Goal: Task Accomplishment & Management: Manage account settings

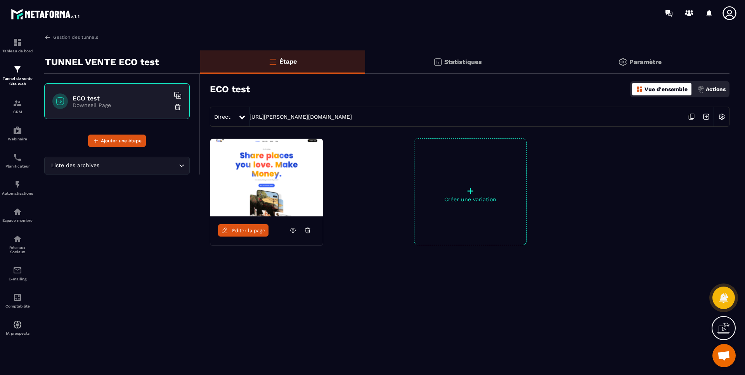
click at [649, 59] on p "Paramètre" at bounding box center [645, 61] width 32 height 7
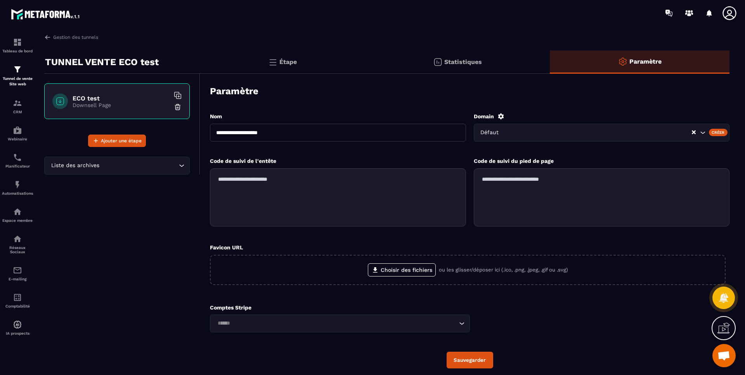
click at [677, 134] on input "Search for option" at bounding box center [598, 132] width 185 height 9
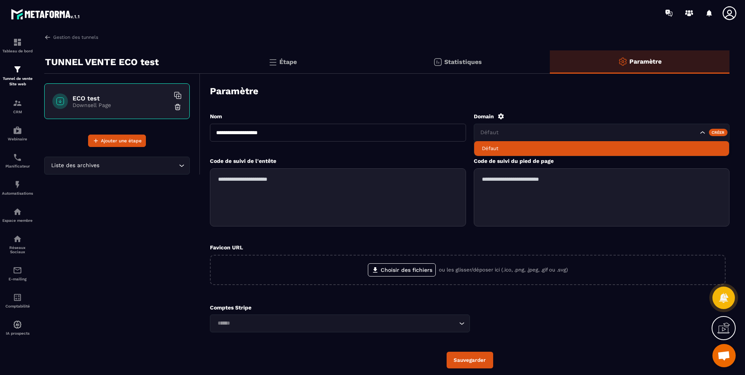
click at [477, 63] on p "Statistiques" at bounding box center [463, 61] width 38 height 7
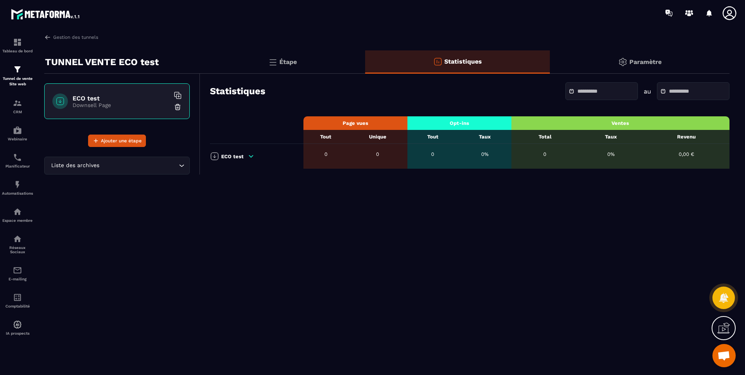
click at [311, 73] on div "Étape" at bounding box center [282, 61] width 165 height 23
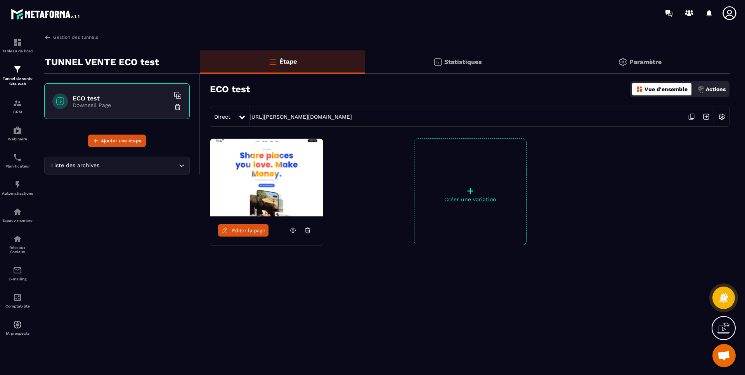
click at [720, 116] on img at bounding box center [721, 116] width 15 height 15
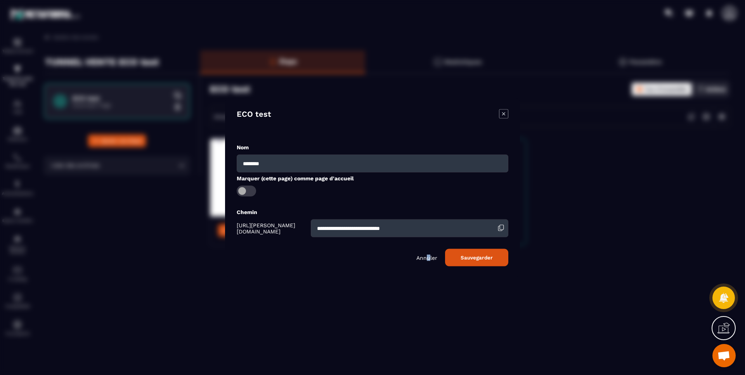
click at [430, 255] on p "Annuler" at bounding box center [426, 257] width 21 height 6
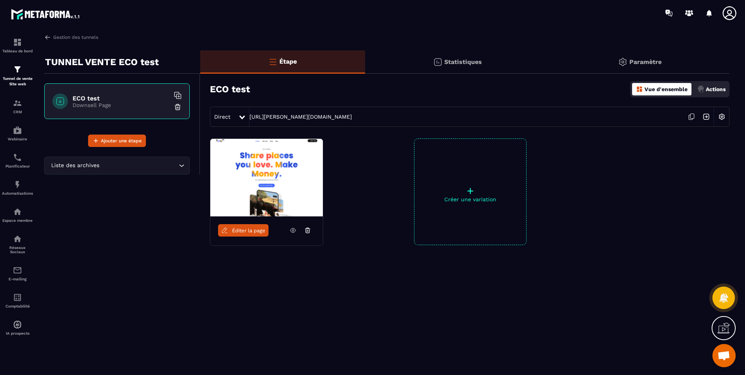
click at [226, 114] on span "Direct" at bounding box center [222, 117] width 16 height 6
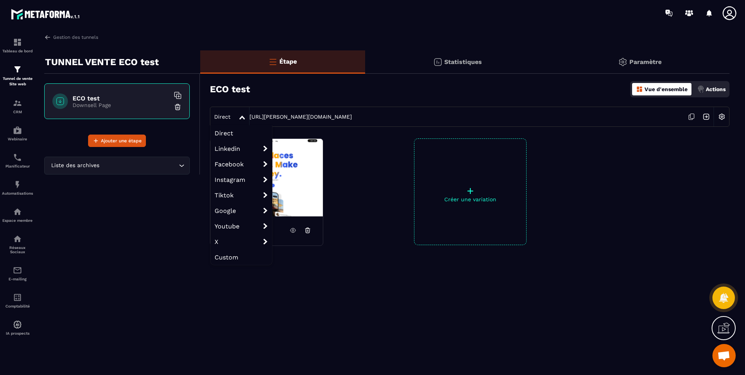
click at [346, 90] on div "ECO test Vue d'ensemble Actions" at bounding box center [469, 89] width 519 height 27
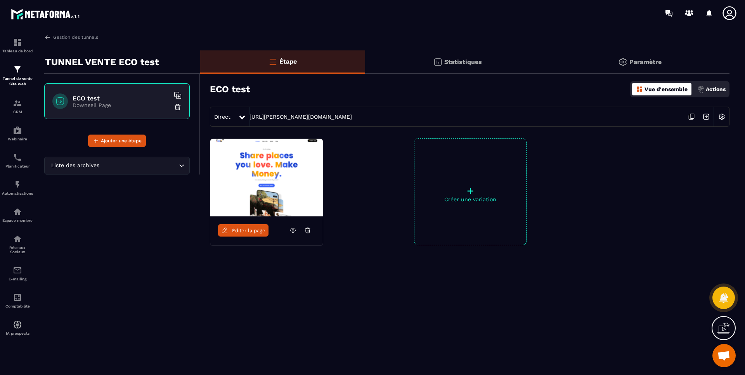
click at [709, 118] on img at bounding box center [705, 116] width 15 height 15
click at [651, 61] on p "Paramètre" at bounding box center [645, 61] width 32 height 7
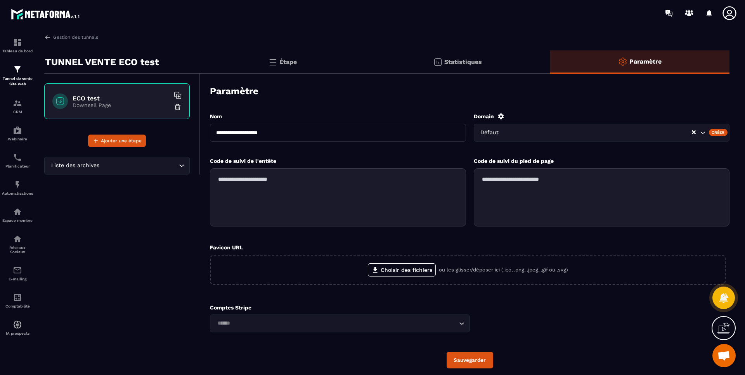
click at [704, 132] on icon "Search for option" at bounding box center [702, 133] width 8 height 8
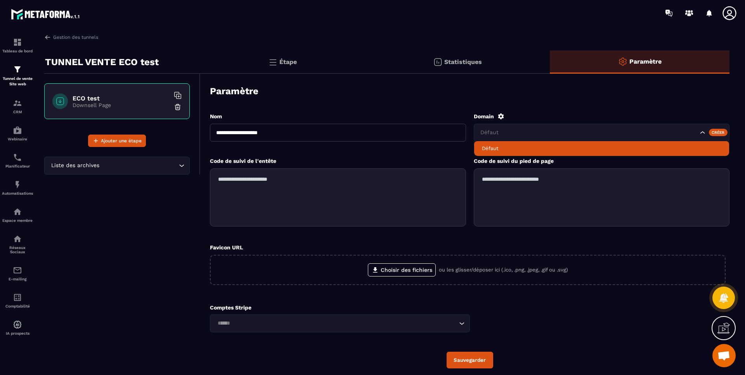
click at [489, 146] on p "Défaut" at bounding box center [602, 148] width 240 height 7
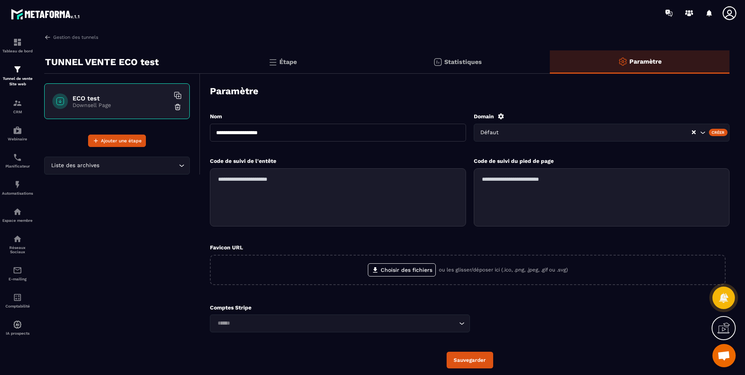
click at [719, 132] on div "Créer" at bounding box center [717, 132] width 19 height 7
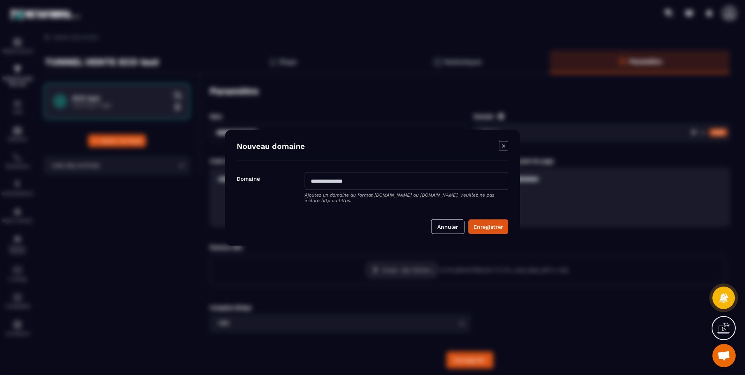
click at [359, 180] on input "Modal window" at bounding box center [406, 181] width 204 height 18
type input "**********"
click at [503, 220] on button "Enregistrer" at bounding box center [488, 226] width 40 height 15
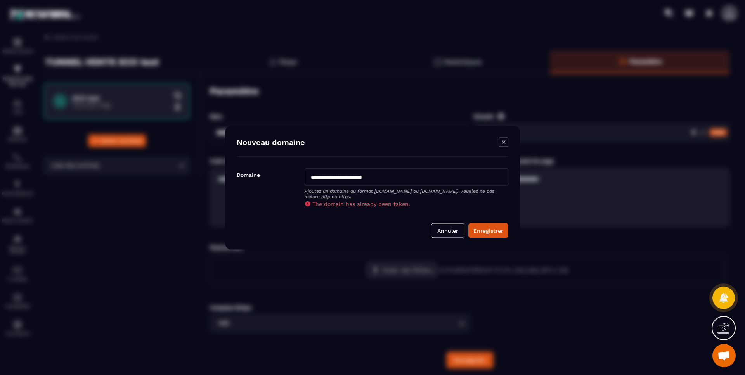
click at [454, 228] on button "Annuler" at bounding box center [447, 230] width 33 height 15
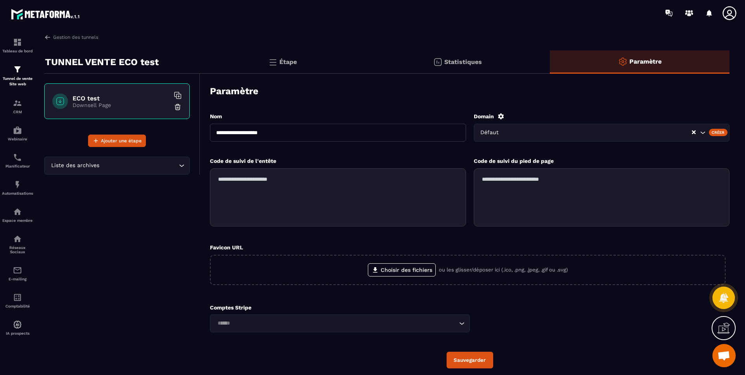
click at [722, 132] on div "Créer" at bounding box center [717, 132] width 19 height 7
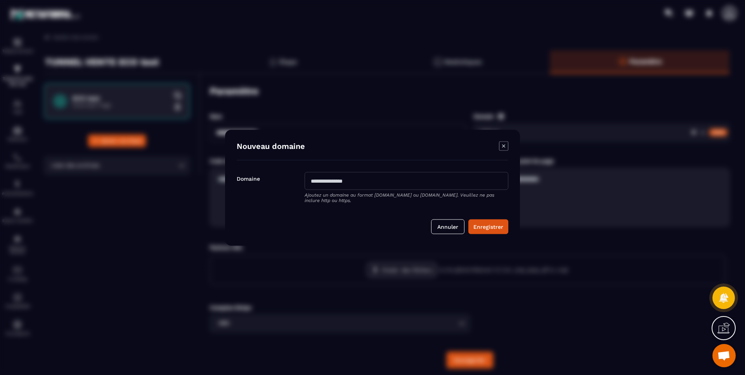
click at [426, 183] on input "Modal window" at bounding box center [406, 181] width 204 height 18
drag, startPoint x: 388, startPoint y: 179, endPoint x: 243, endPoint y: 159, distance: 146.4
click at [243, 159] on div "**********" at bounding box center [372, 188] width 295 height 116
click at [368, 180] on input "**********" at bounding box center [406, 181] width 204 height 18
type input "**********"
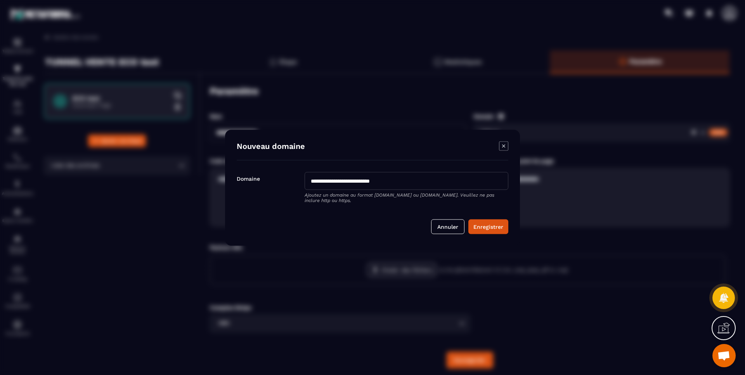
click at [456, 226] on button "Annuler" at bounding box center [447, 226] width 33 height 15
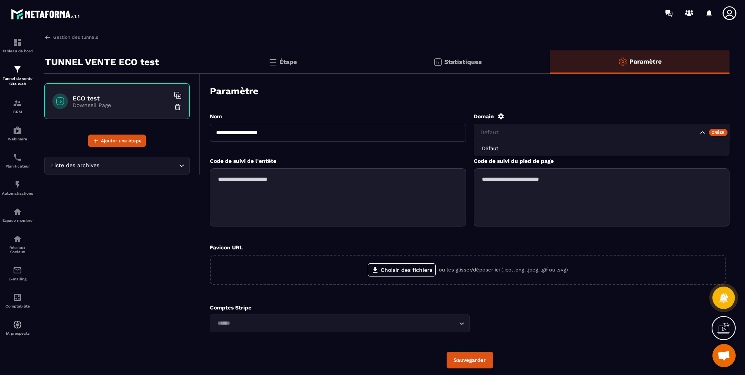
click at [636, 132] on input "Search for option" at bounding box center [588, 132] width 219 height 9
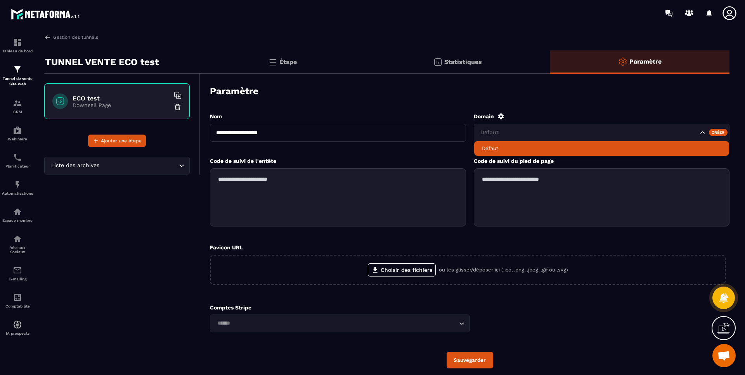
click at [502, 115] on icon at bounding box center [501, 116] width 6 height 6
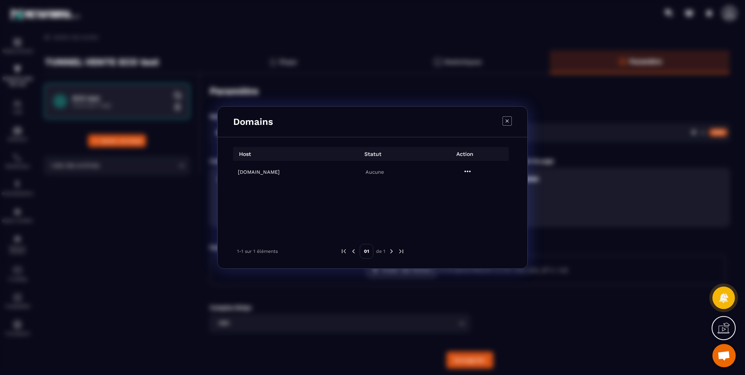
click at [286, 171] on h6 "[DOMAIN_NAME]" at bounding box center [282, 172] width 88 height 6
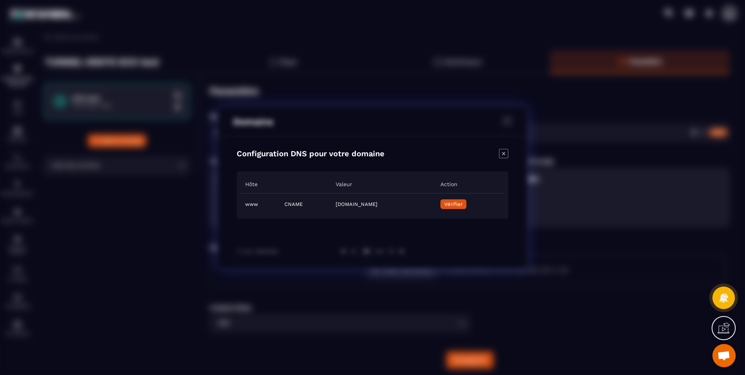
click at [462, 201] on span "Vérifier" at bounding box center [453, 204] width 18 height 6
click at [418, 204] on td "[DOMAIN_NAME]" at bounding box center [383, 204] width 104 height 22
copy td "[DOMAIN_NAME]"
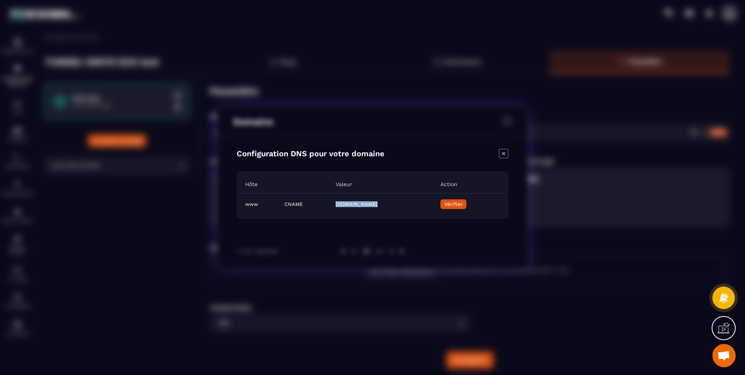
click at [466, 201] on button "Vérifier" at bounding box center [453, 204] width 26 height 10
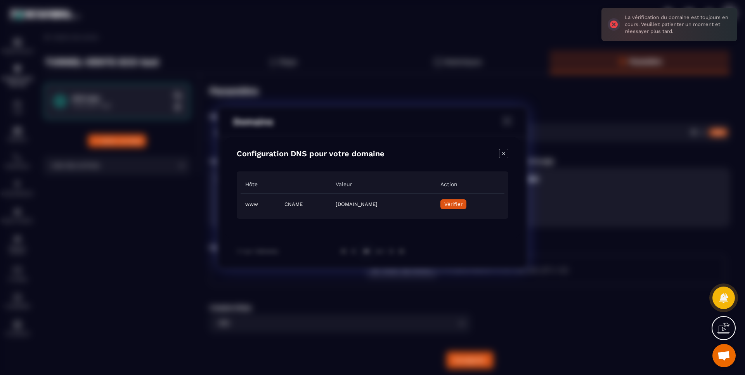
click at [506, 152] on icon "Close modal" at bounding box center [503, 153] width 9 height 9
